Goal: Transaction & Acquisition: Download file/media

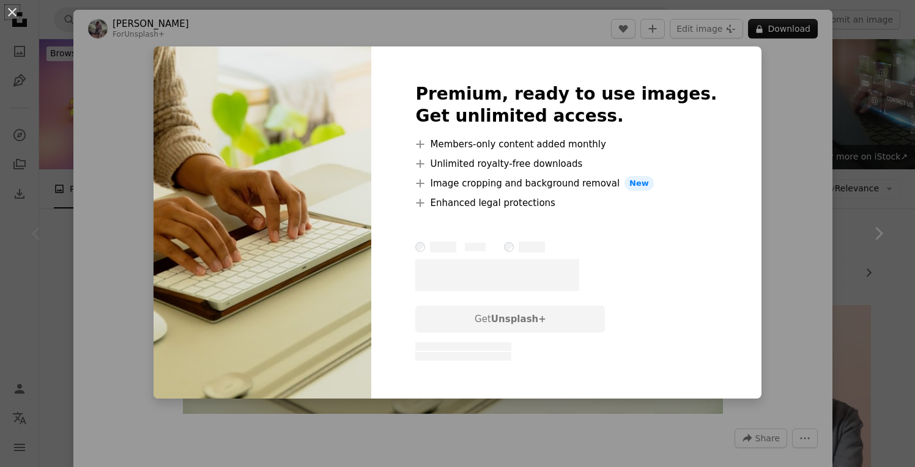
scroll to position [129, 0]
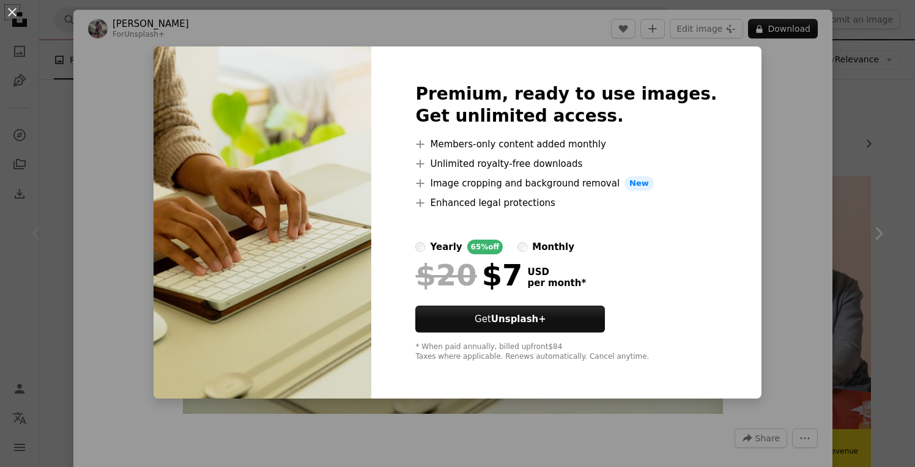
click at [566, 26] on div "An X shape Premium, ready to use images. Get unlimited access. A plus sign Memb…" at bounding box center [457, 233] width 915 height 467
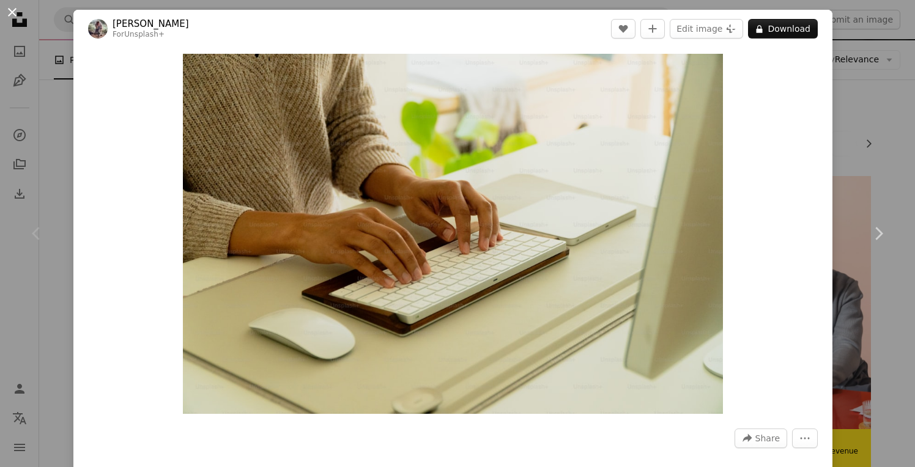
click at [16, 13] on button "An X shape" at bounding box center [12, 12] width 15 height 15
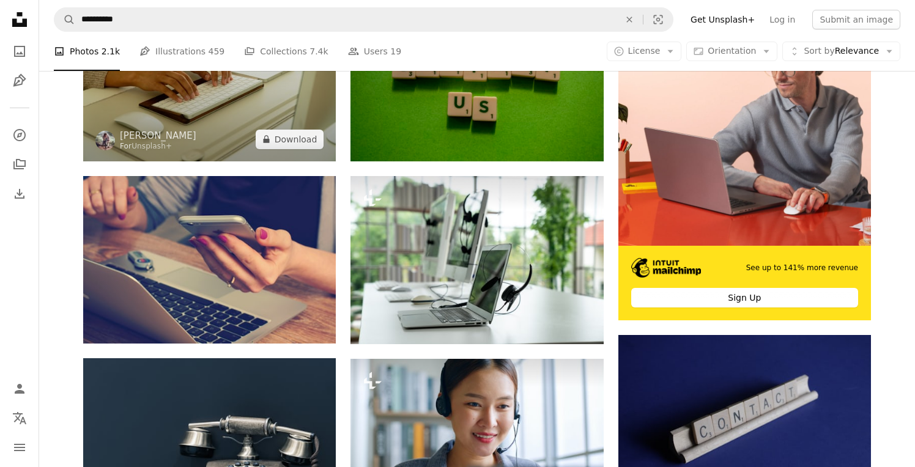
scroll to position [332, 0]
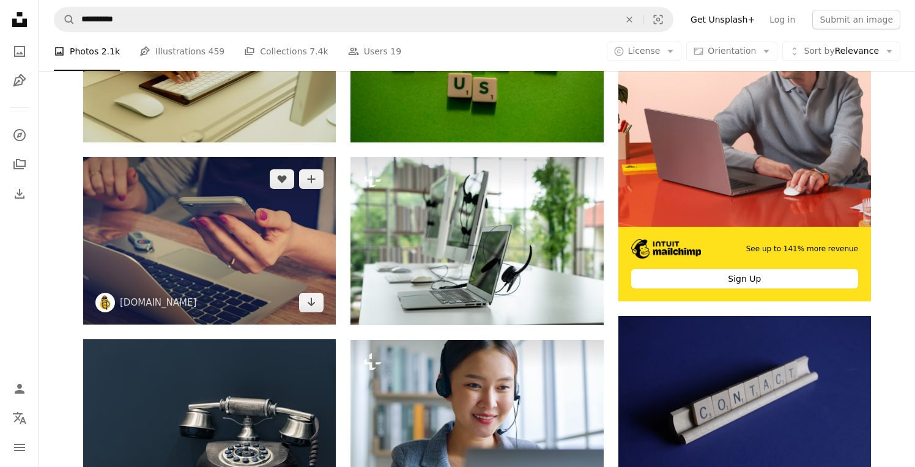
click at [246, 266] on img at bounding box center [209, 241] width 253 height 168
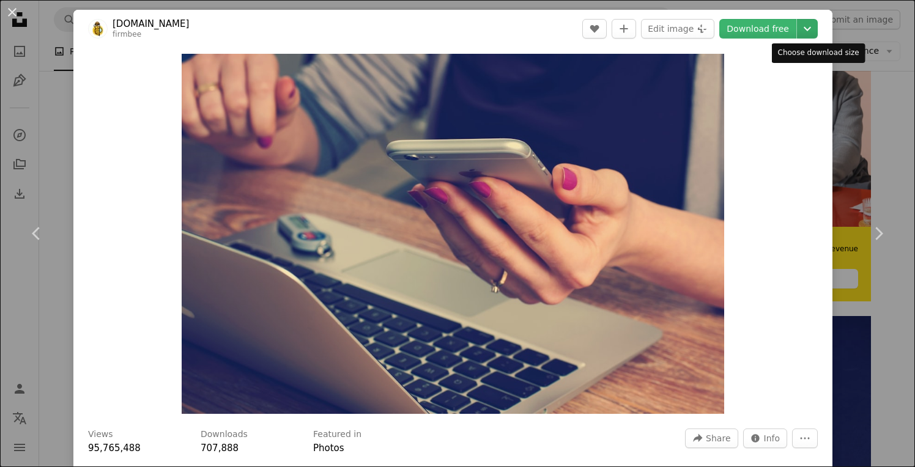
click at [817, 26] on icon "Chevron down" at bounding box center [808, 28] width 20 height 15
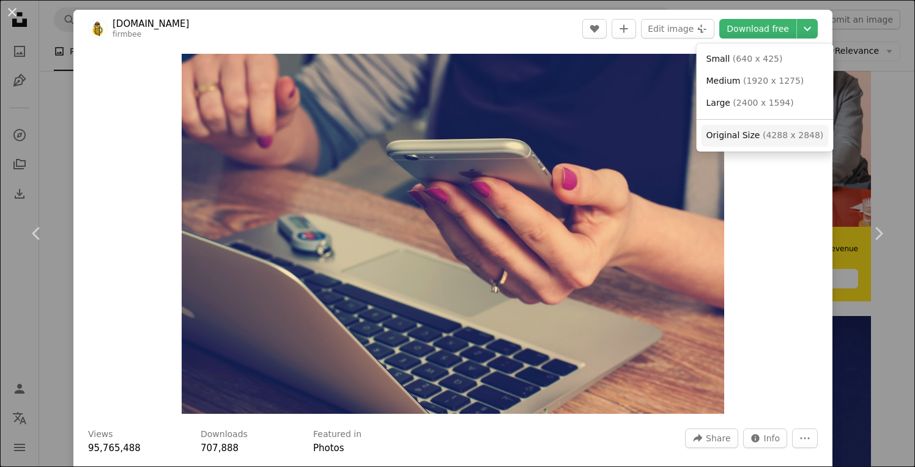
click at [744, 133] on span "Original Size" at bounding box center [734, 135] width 54 height 10
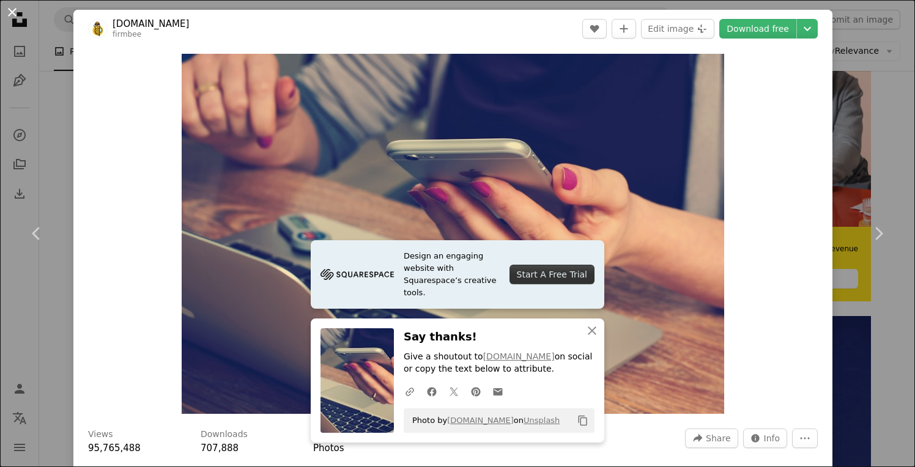
click at [14, 18] on button "An X shape" at bounding box center [12, 12] width 15 height 15
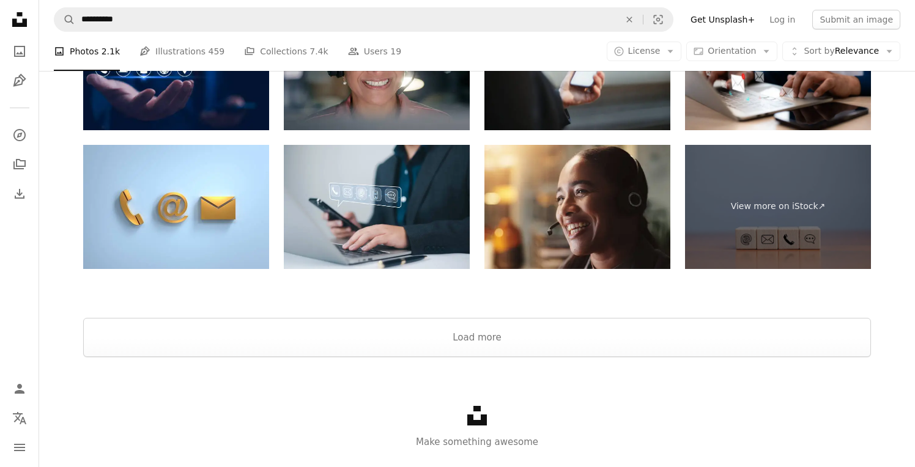
scroll to position [1955, 0]
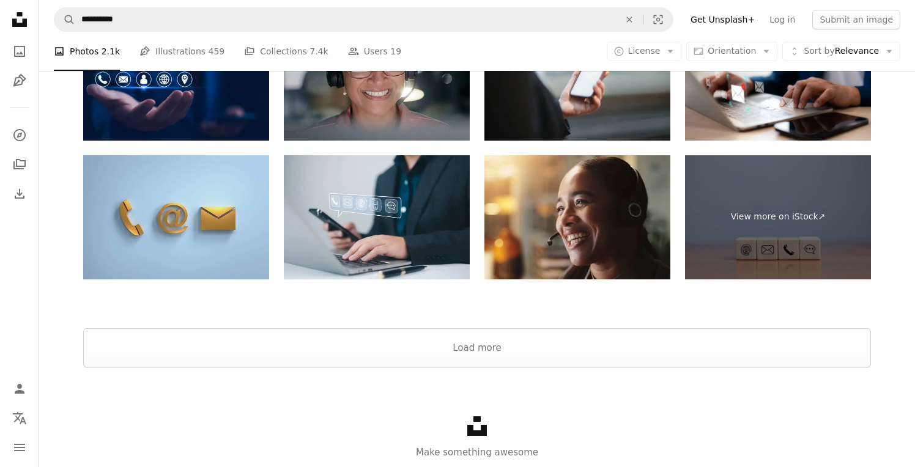
click at [187, 231] on img at bounding box center [176, 217] width 186 height 124
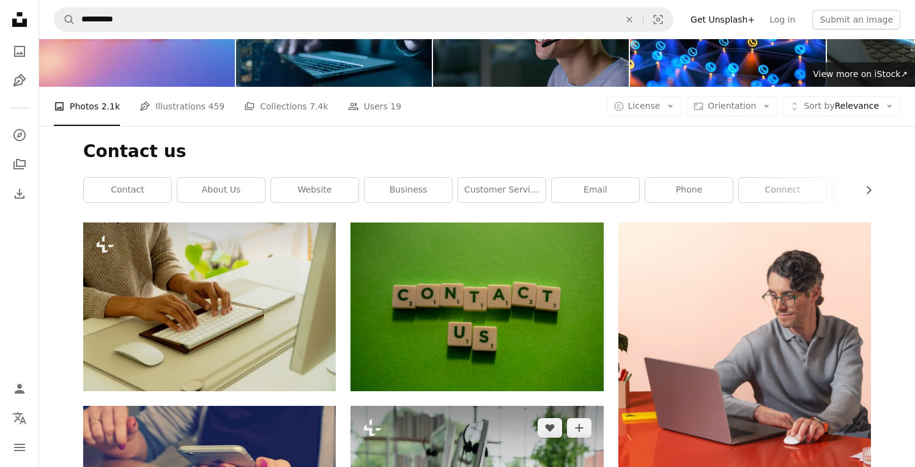
scroll to position [0, 0]
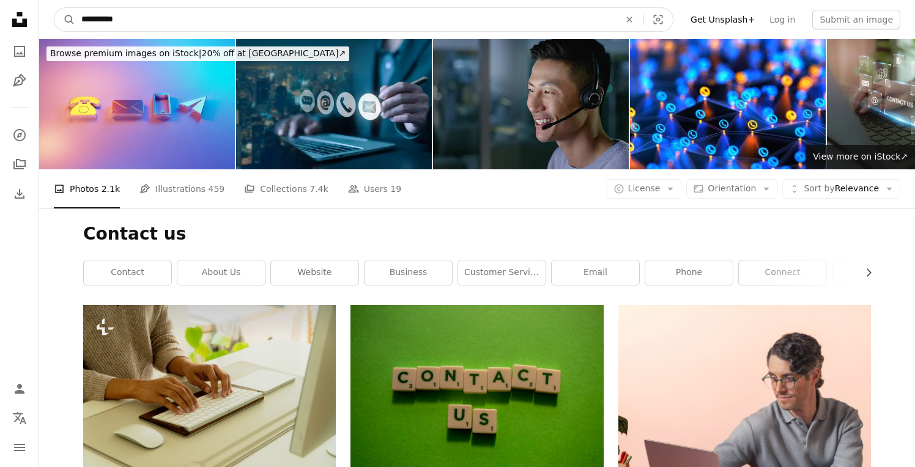
click at [129, 20] on input "**********" at bounding box center [345, 19] width 541 height 23
